Goal: Task Accomplishment & Management: Manage account settings

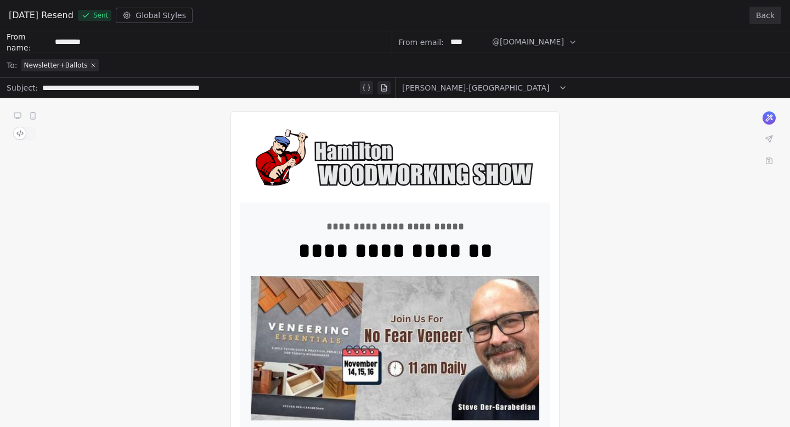
scroll to position [29, 0]
click at [777, 19] on button "Back" at bounding box center [766, 16] width 32 height 18
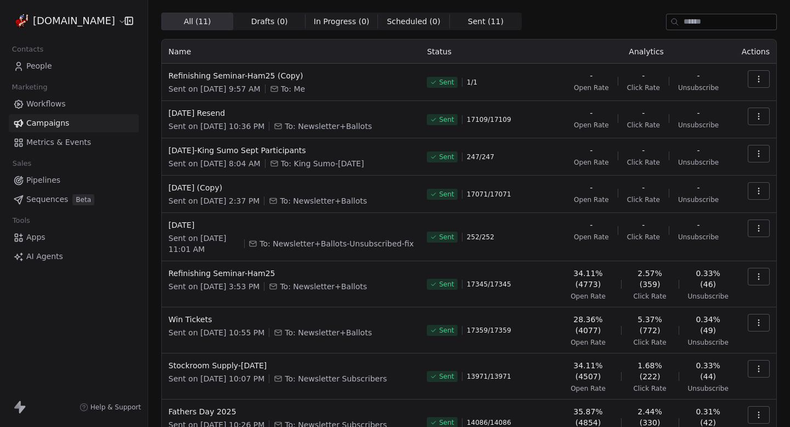
click at [63, 60] on link "People" at bounding box center [74, 66] width 130 height 18
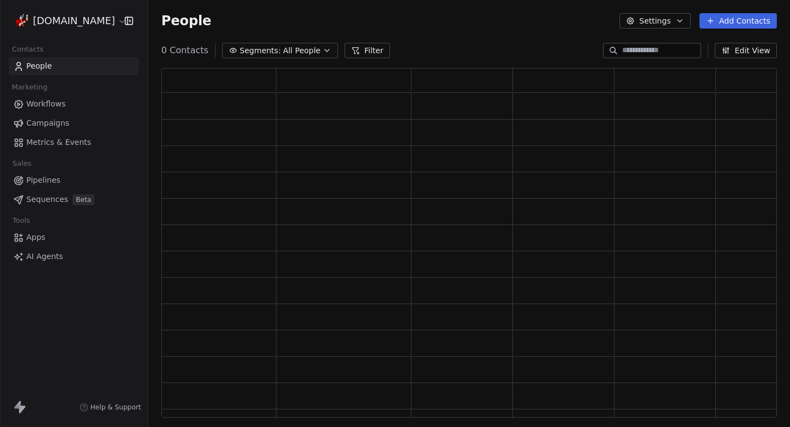
scroll to position [350, 616]
click at [54, 66] on link "People" at bounding box center [74, 66] width 130 height 18
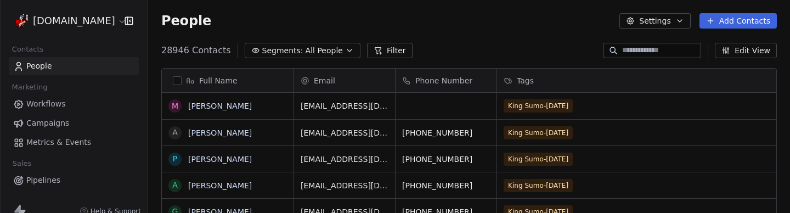
scroll to position [0, 1]
click at [65, 117] on link "Campaigns" at bounding box center [74, 123] width 130 height 18
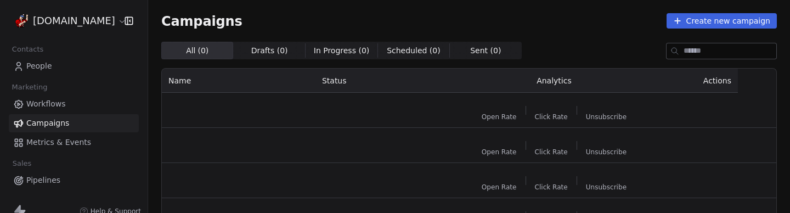
click at [78, 29] on html "WoodShows.com Contacts People Marketing Workflows Campaigns Metrics & Events Sa…" at bounding box center [395, 106] width 790 height 213
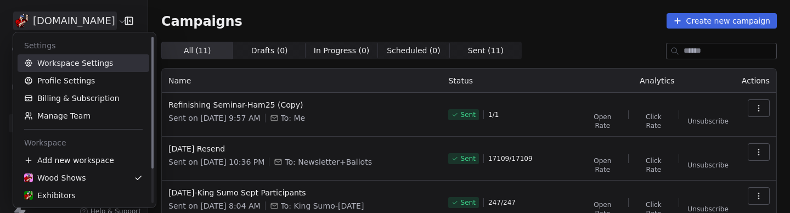
click at [80, 60] on link "Workspace Settings" at bounding box center [84, 63] width 132 height 18
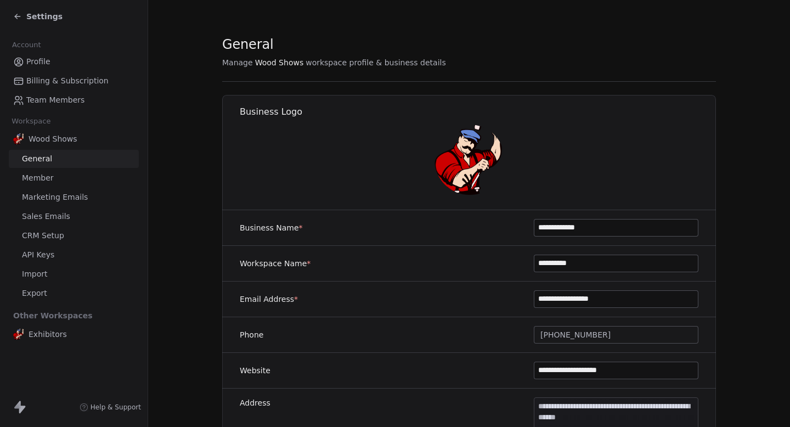
click at [55, 198] on span "Marketing Emails" at bounding box center [55, 198] width 66 height 12
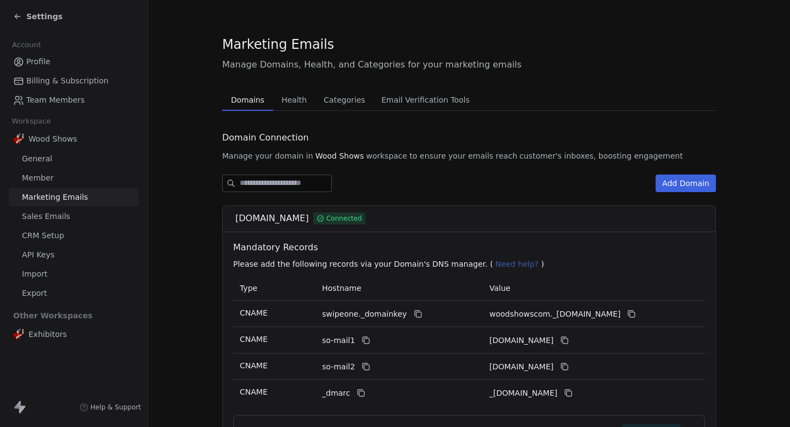
scroll to position [111, 0]
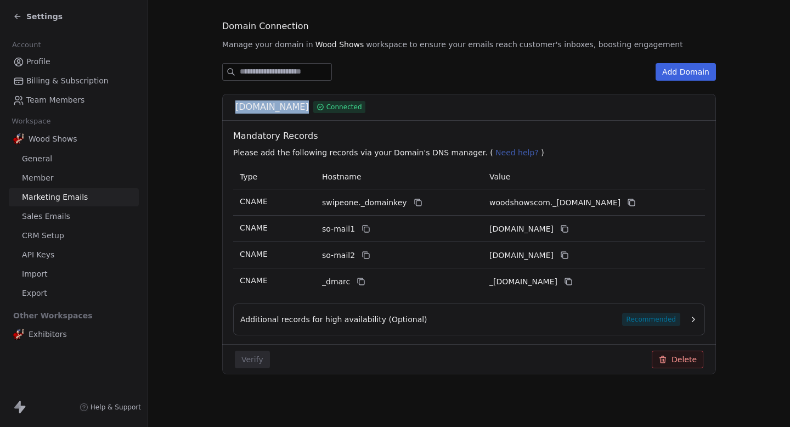
drag, startPoint x: 232, startPoint y: 110, endPoint x: 302, endPoint y: 111, distance: 70.3
click at [302, 111] on div "woodshows.com Connected" at bounding box center [469, 107] width 494 height 27
click at [302, 111] on span "woodshows.com" at bounding box center [272, 106] width 74 height 13
drag, startPoint x: 232, startPoint y: 106, endPoint x: 301, endPoint y: 106, distance: 69.2
click at [301, 107] on div "woodshows.com Connected" at bounding box center [469, 107] width 494 height 27
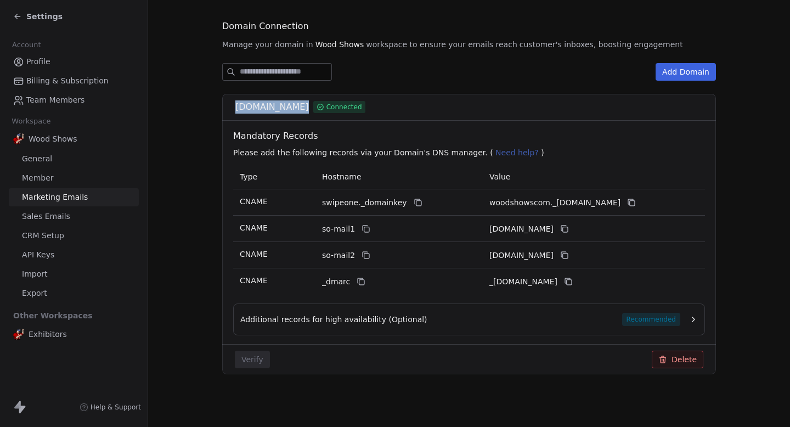
copy span "woodshows.com"
